Goal: Transaction & Acquisition: Purchase product/service

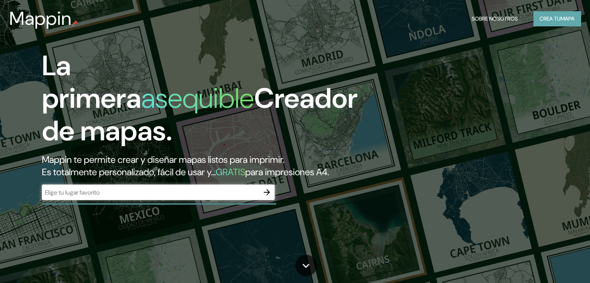
click at [549, 16] on font "Crea tu" at bounding box center [549, 18] width 21 height 7
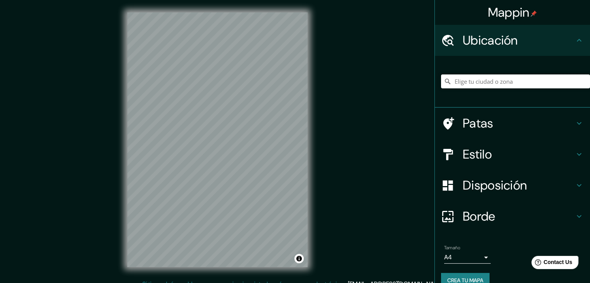
click at [485, 87] on input "Elige tu ciudad o zona" at bounding box center [515, 81] width 149 height 14
type input "Chiclayo, Departamento de Lambayeque, Perú"
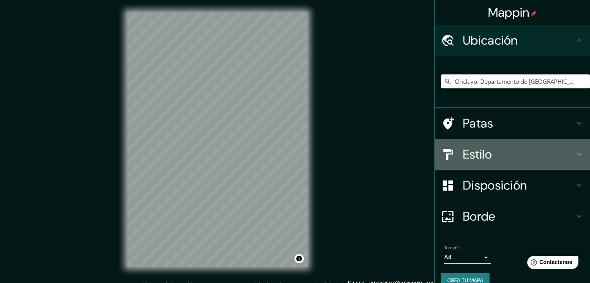
click at [516, 148] on h4 "Estilo" at bounding box center [519, 155] width 112 height 16
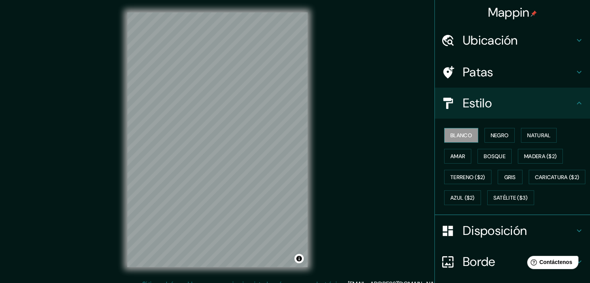
click at [459, 136] on font "Blanco" at bounding box center [461, 135] width 22 height 7
click at [490, 134] on font "Negro" at bounding box center [499, 135] width 18 height 7
click at [465, 130] on font "Blanco" at bounding box center [461, 135] width 22 height 10
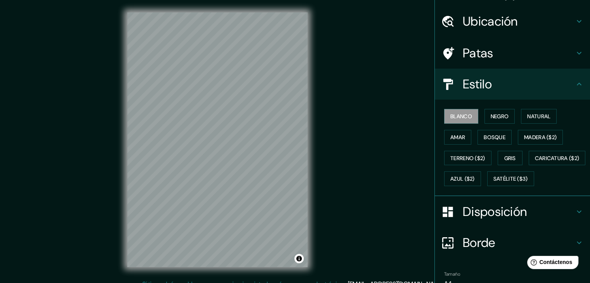
scroll to position [78, 0]
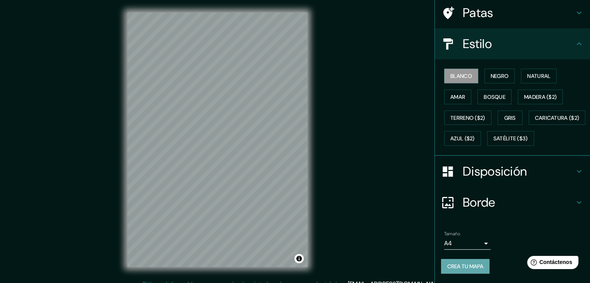
click at [465, 270] on font "Crea tu mapa" at bounding box center [465, 266] width 36 height 7
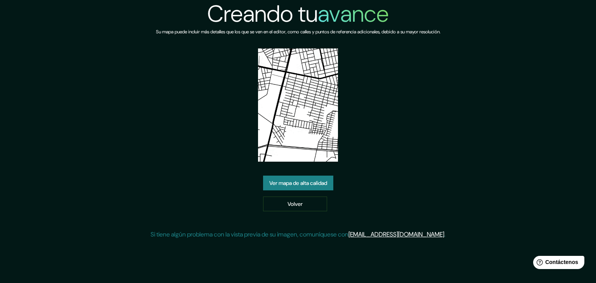
click at [294, 182] on font "Ver mapa de alta calidad" at bounding box center [298, 183] width 58 height 7
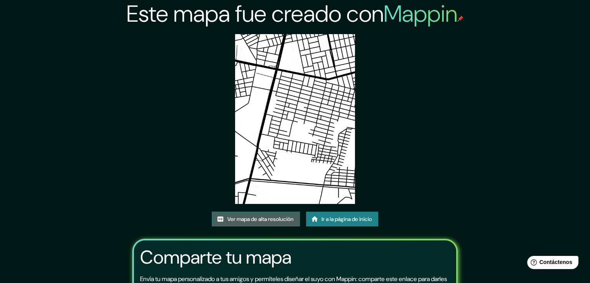
click at [262, 219] on font "Ver mapa de alta resolución" at bounding box center [260, 219] width 66 height 7
